Goal: Find specific page/section: Find specific page/section

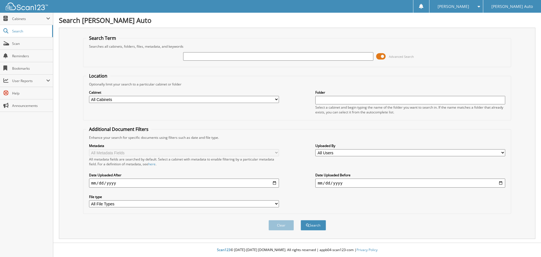
click at [338, 57] on input "text" at bounding box center [278, 56] width 190 height 8
type input "SPECK"
click at [300, 220] on button "Search" at bounding box center [312, 225] width 25 height 10
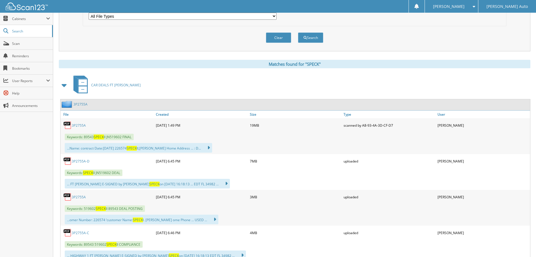
scroll to position [197, 0]
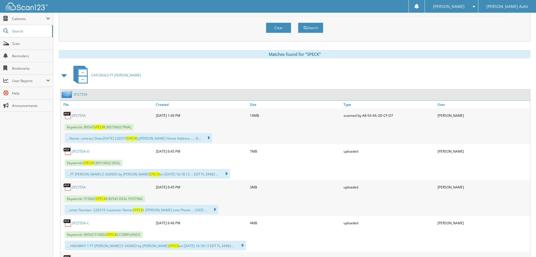
click at [64, 77] on span at bounding box center [65, 75] width 8 height 10
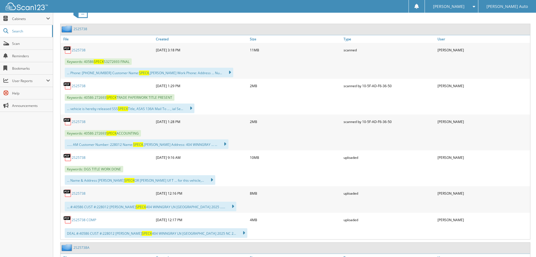
scroll to position [282, 0]
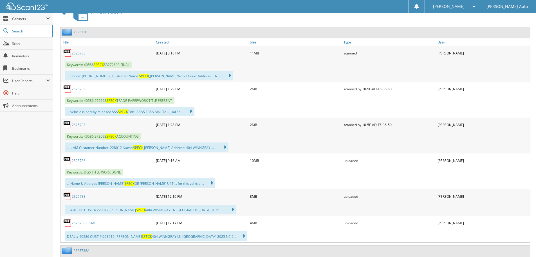
click at [64, 14] on span at bounding box center [65, 13] width 8 height 10
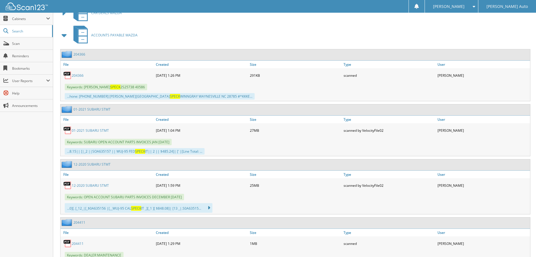
click at [77, 77] on link "204366" at bounding box center [78, 75] width 12 height 5
click at [425, 8] on div at bounding box center [417, 6] width 16 height 13
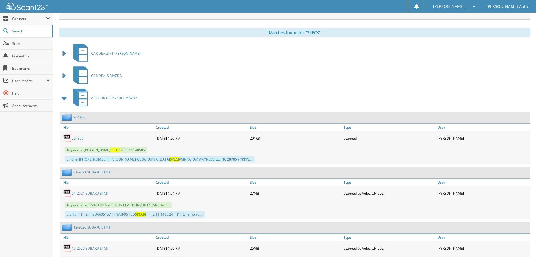
scroll to position [225, 0]
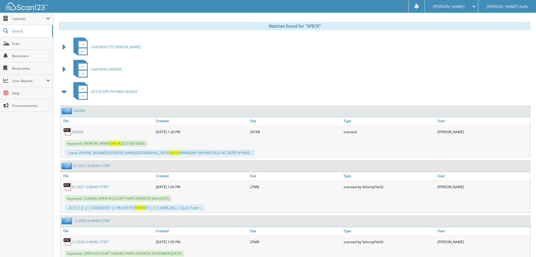
click at [79, 130] on link "204366" at bounding box center [78, 131] width 12 height 5
click at [15, 20] on span "Cabinets" at bounding box center [29, 18] width 34 height 5
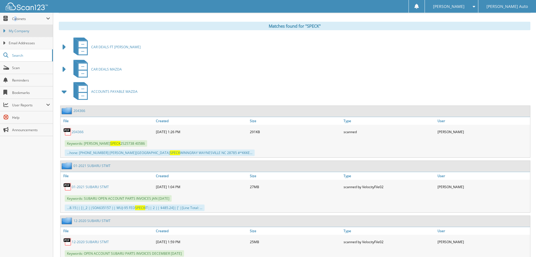
click at [18, 29] on span "My Company" at bounding box center [29, 30] width 41 height 5
